Goal: Task Accomplishment & Management: Manage account settings

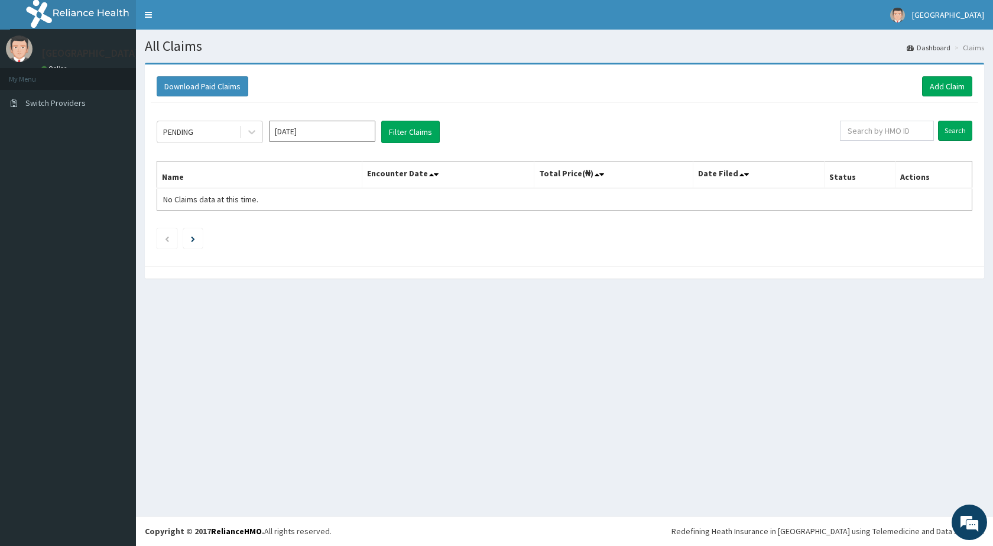
click at [56, 81] on li "My Menu" at bounding box center [68, 79] width 136 height 22
click at [46, 82] on li "My Menu" at bounding box center [68, 79] width 136 height 22
click at [59, 83] on li "My Menu" at bounding box center [68, 79] width 136 height 22
click at [62, 105] on span "Switch Providers" at bounding box center [55, 103] width 60 height 11
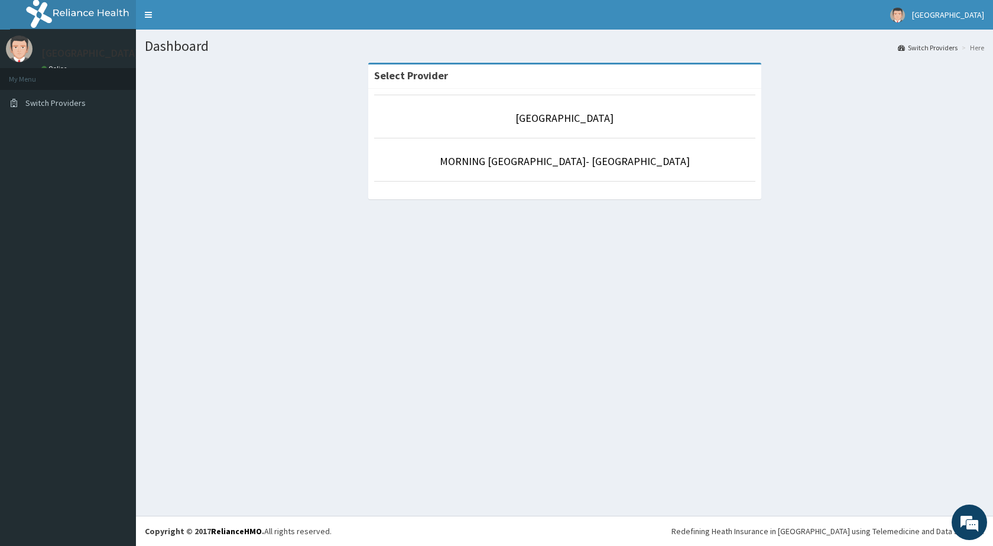
click at [60, 67] on link "Online" at bounding box center [55, 68] width 28 height 8
click at [578, 122] on link "MORNING STAR HOSPITAL" at bounding box center [565, 118] width 98 height 14
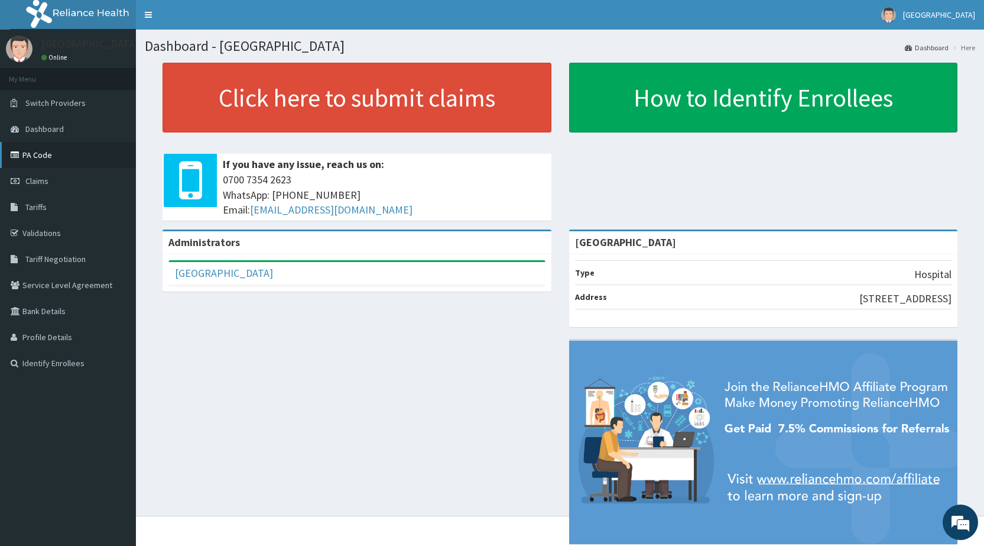
click at [51, 153] on link "PA Code" at bounding box center [68, 155] width 136 height 26
